Goal: Task Accomplishment & Management: Use online tool/utility

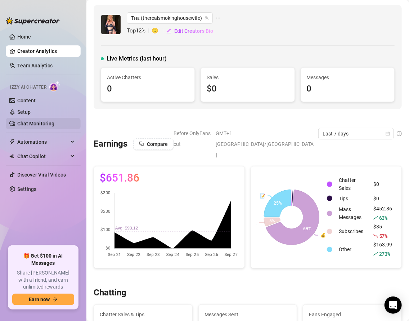
click at [36, 126] on link "Chat Monitoring" at bounding box center [35, 124] width 37 height 6
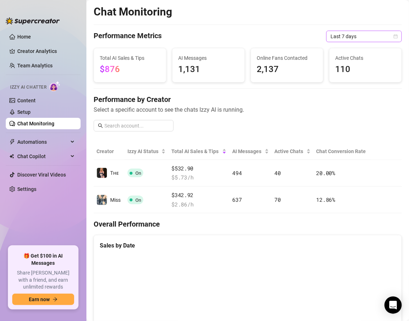
click at [342, 35] on span "Last 7 days" at bounding box center [364, 36] width 67 height 11
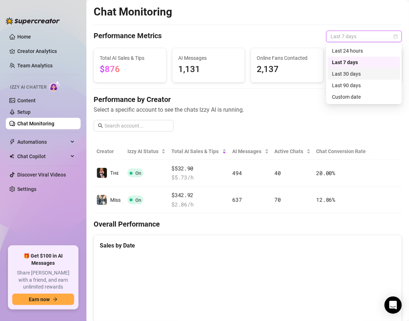
click at [342, 71] on div "Last 30 days" at bounding box center [364, 74] width 64 height 8
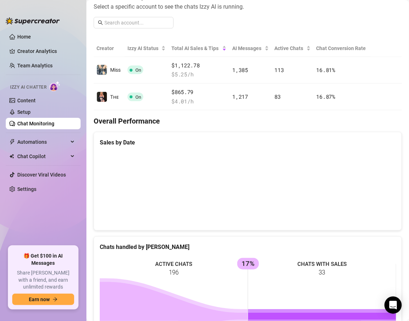
scroll to position [104, 0]
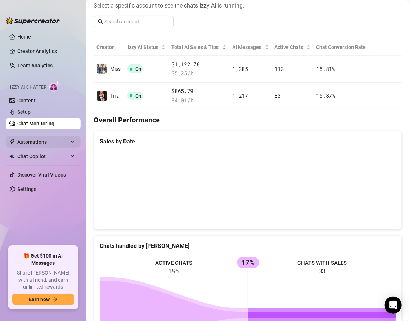
click at [36, 142] on span "Automations" at bounding box center [42, 142] width 51 height 12
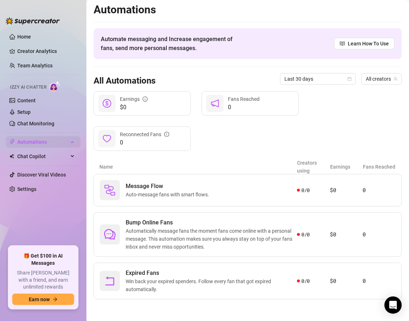
scroll to position [1, 0]
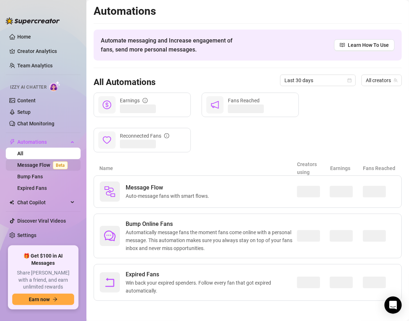
click at [42, 165] on link "Message Flow Beta" at bounding box center [43, 165] width 53 height 6
